Goal: Check status

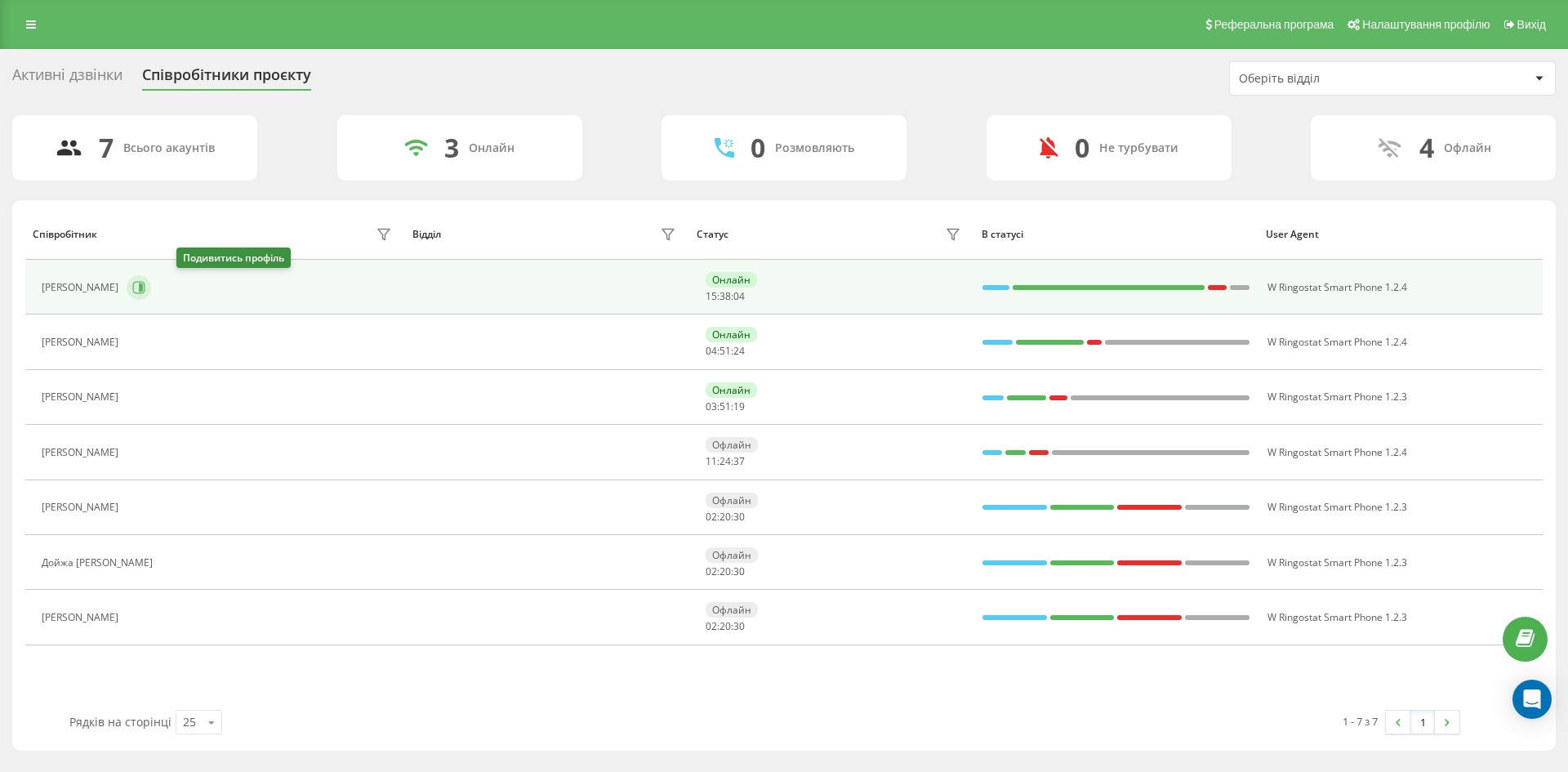
click at [143, 289] on icon at bounding box center [141, 288] width 4 height 8
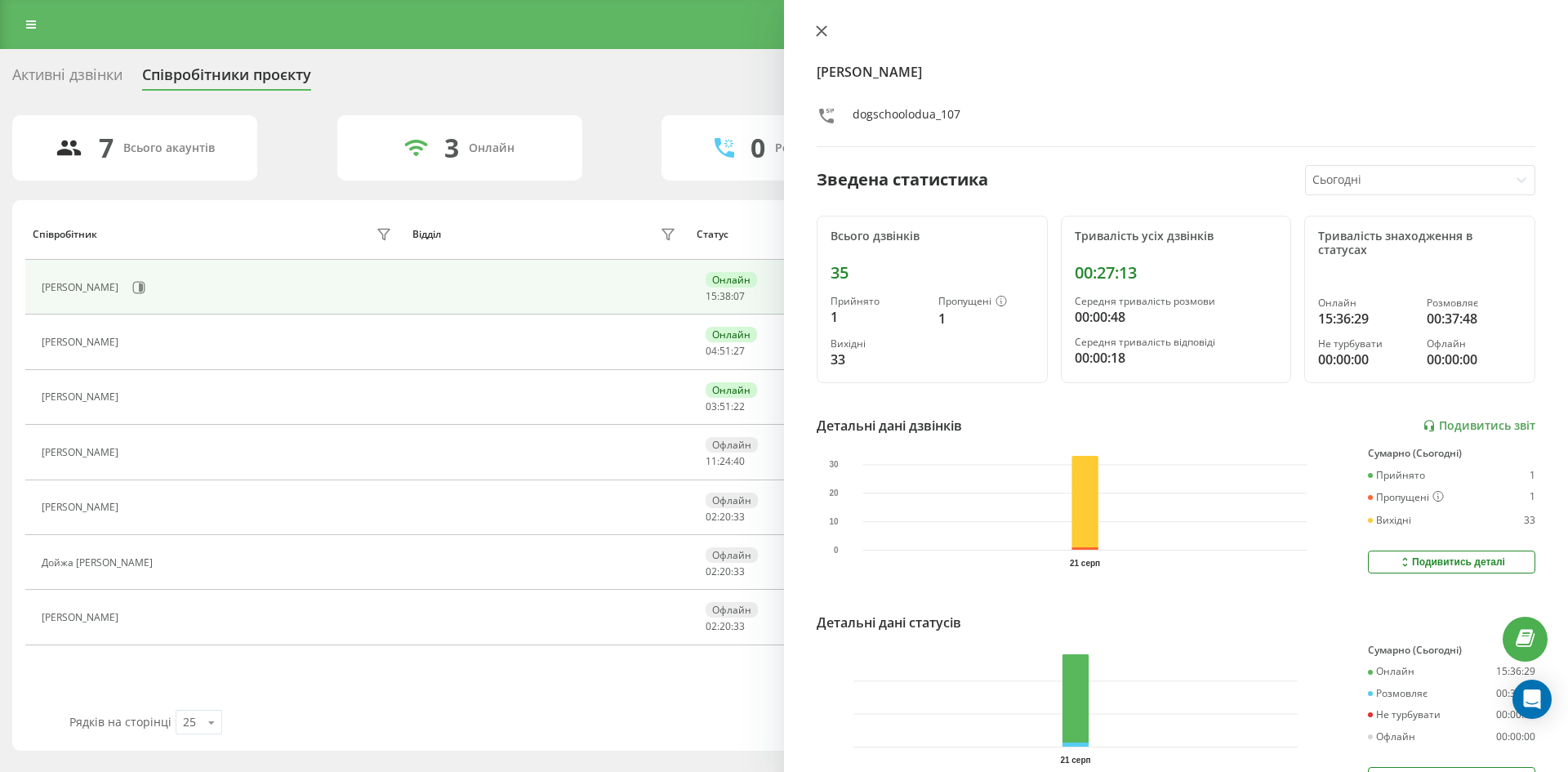
click at [824, 34] on icon at bounding box center [821, 30] width 10 height 10
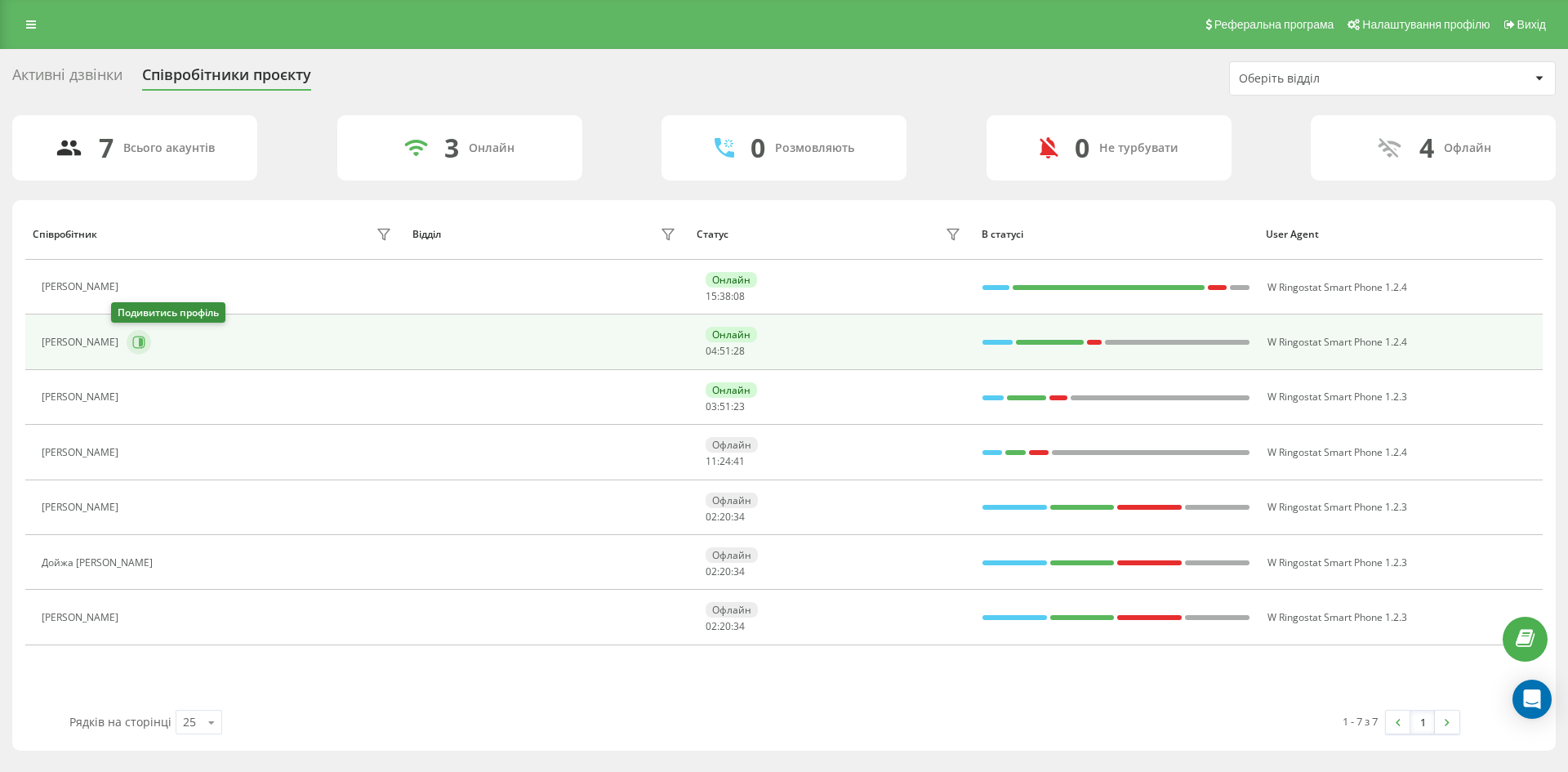
click at [132, 347] on icon at bounding box center [139, 342] width 13 height 13
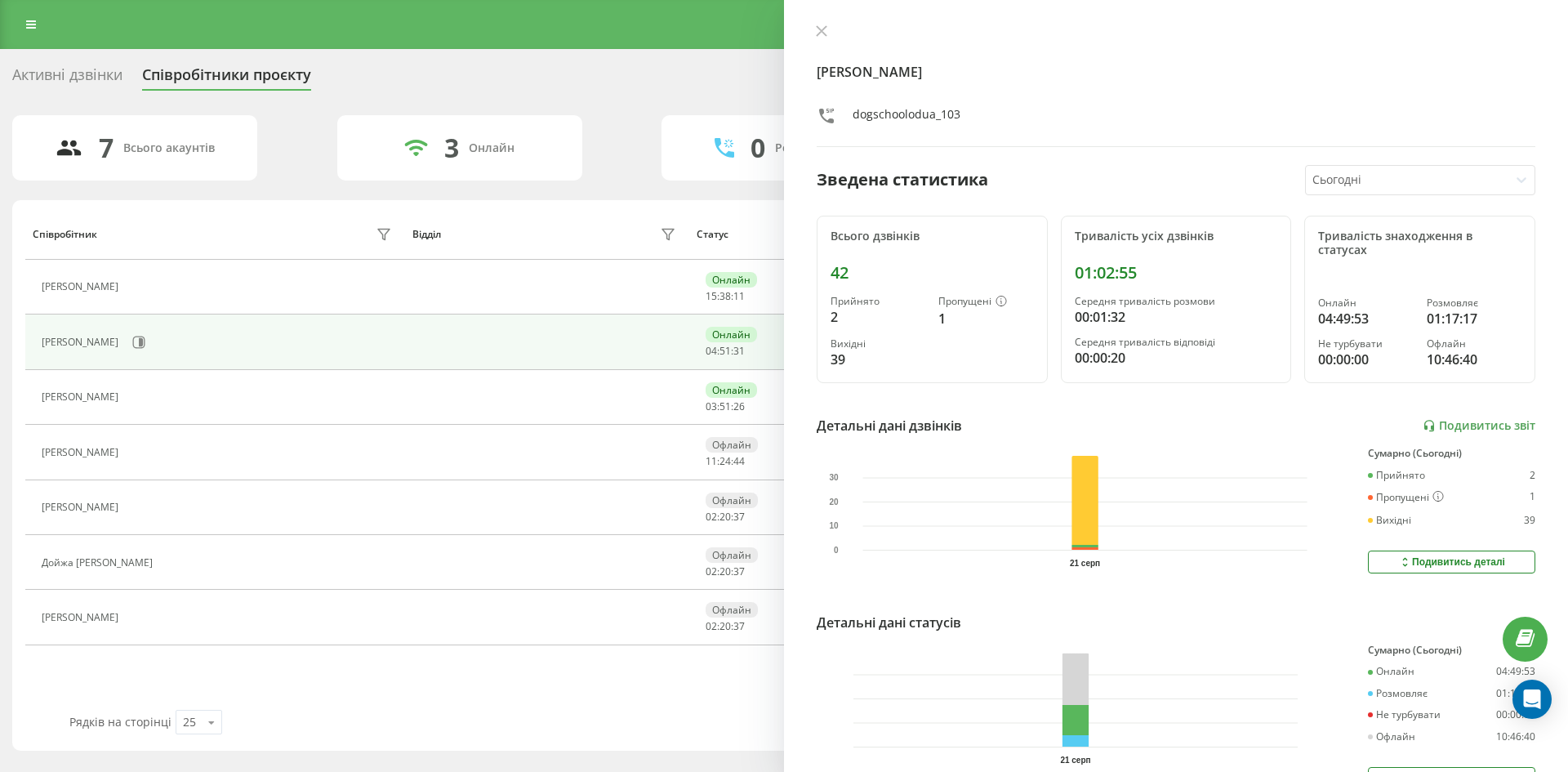
click at [820, 24] on div "[PERSON_NAME] dogschoolodua_103 Зведена статистика Сьогодні Всього дзвінків 42 …" at bounding box center [1177, 386] width 784 height 772
click at [823, 26] on icon at bounding box center [821, 31] width 11 height 11
